Goal: Navigation & Orientation: Find specific page/section

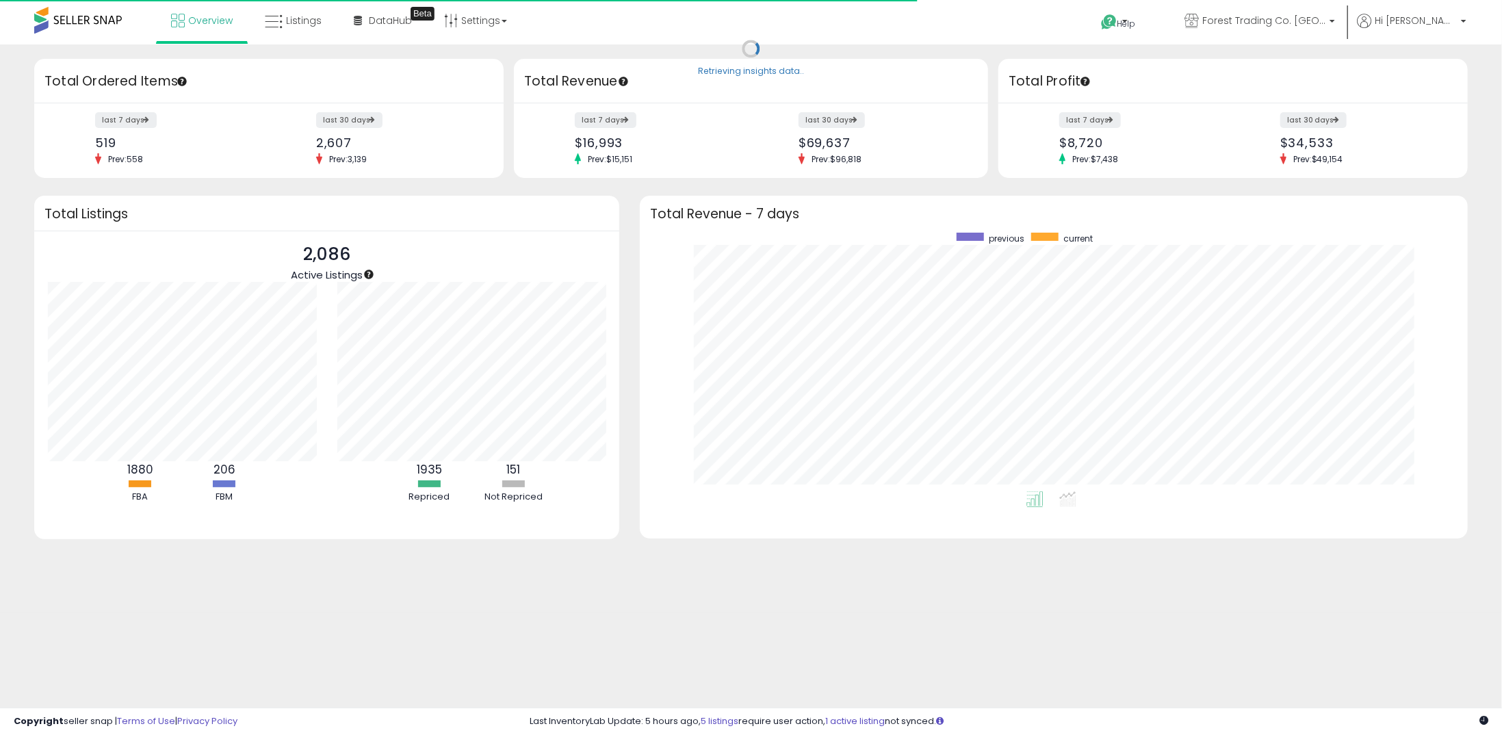
scroll to position [258, 800]
click at [311, 22] on span "Listings" at bounding box center [304, 21] width 36 height 14
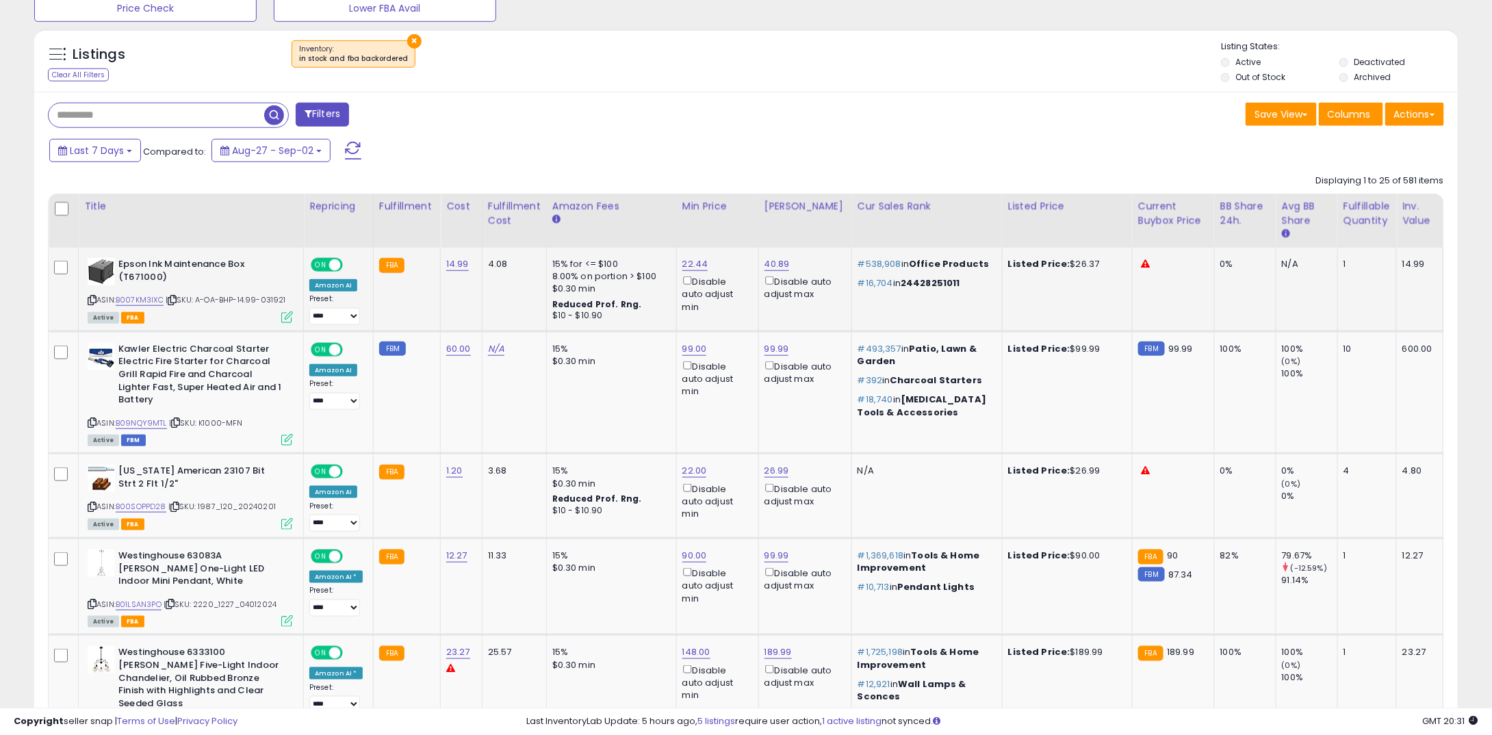
scroll to position [548, 0]
